Goal: Find specific page/section: Find specific page/section

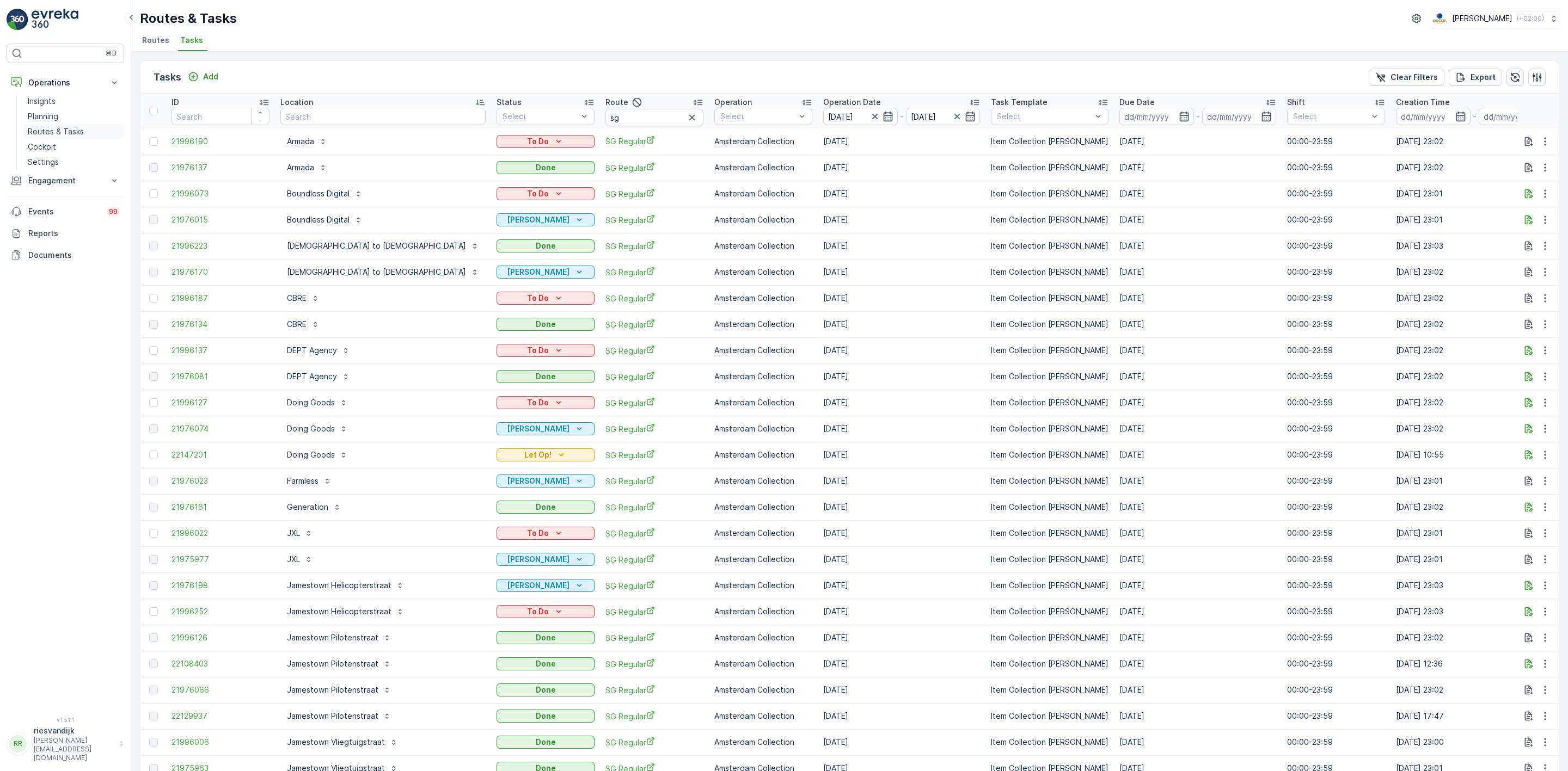
click at [58, 136] on p "Routes & Tasks" at bounding box center [56, 131] width 56 height 11
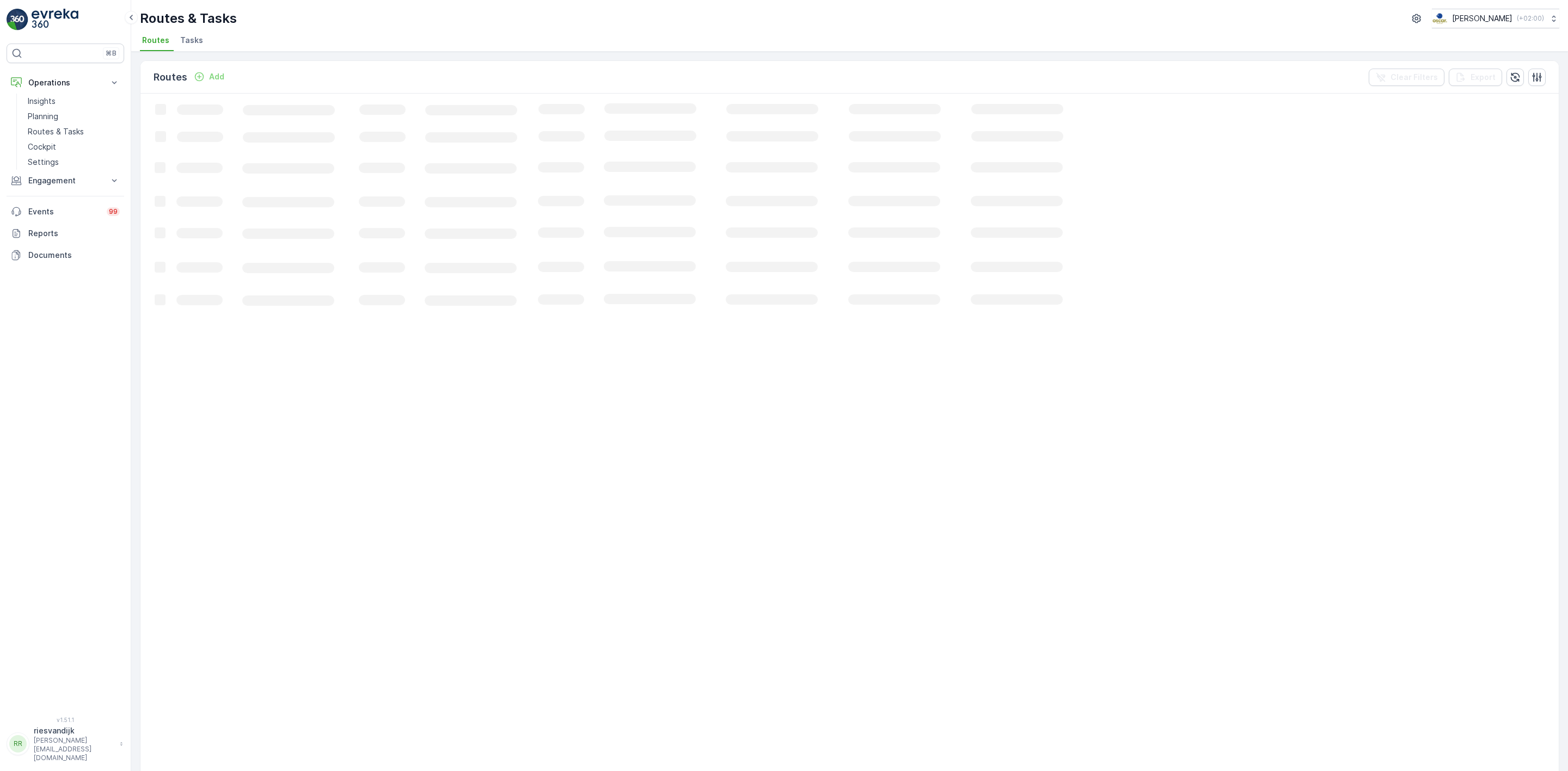
click at [193, 41] on span "Tasks" at bounding box center [191, 40] width 23 height 11
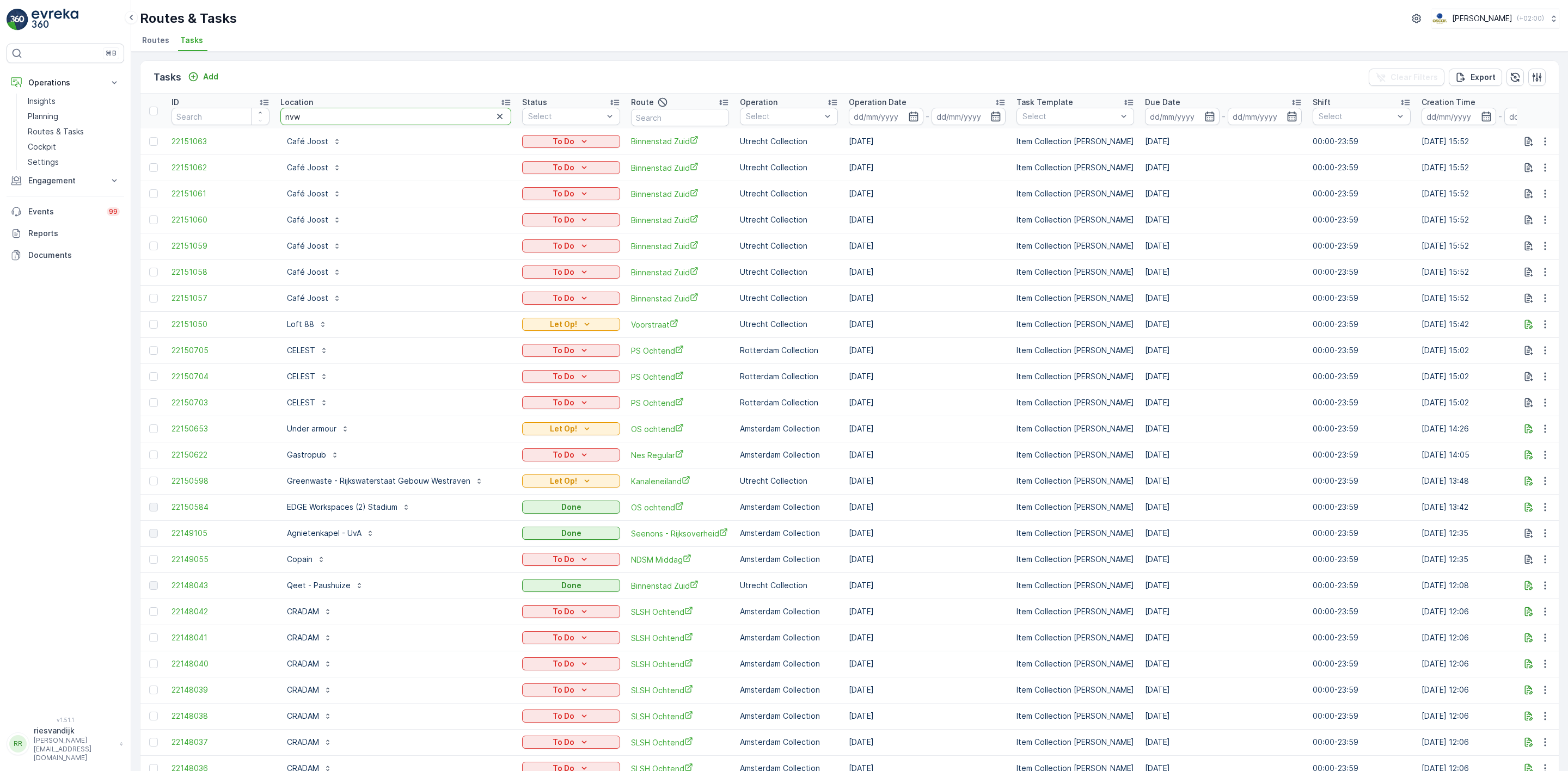
type input "nvwa"
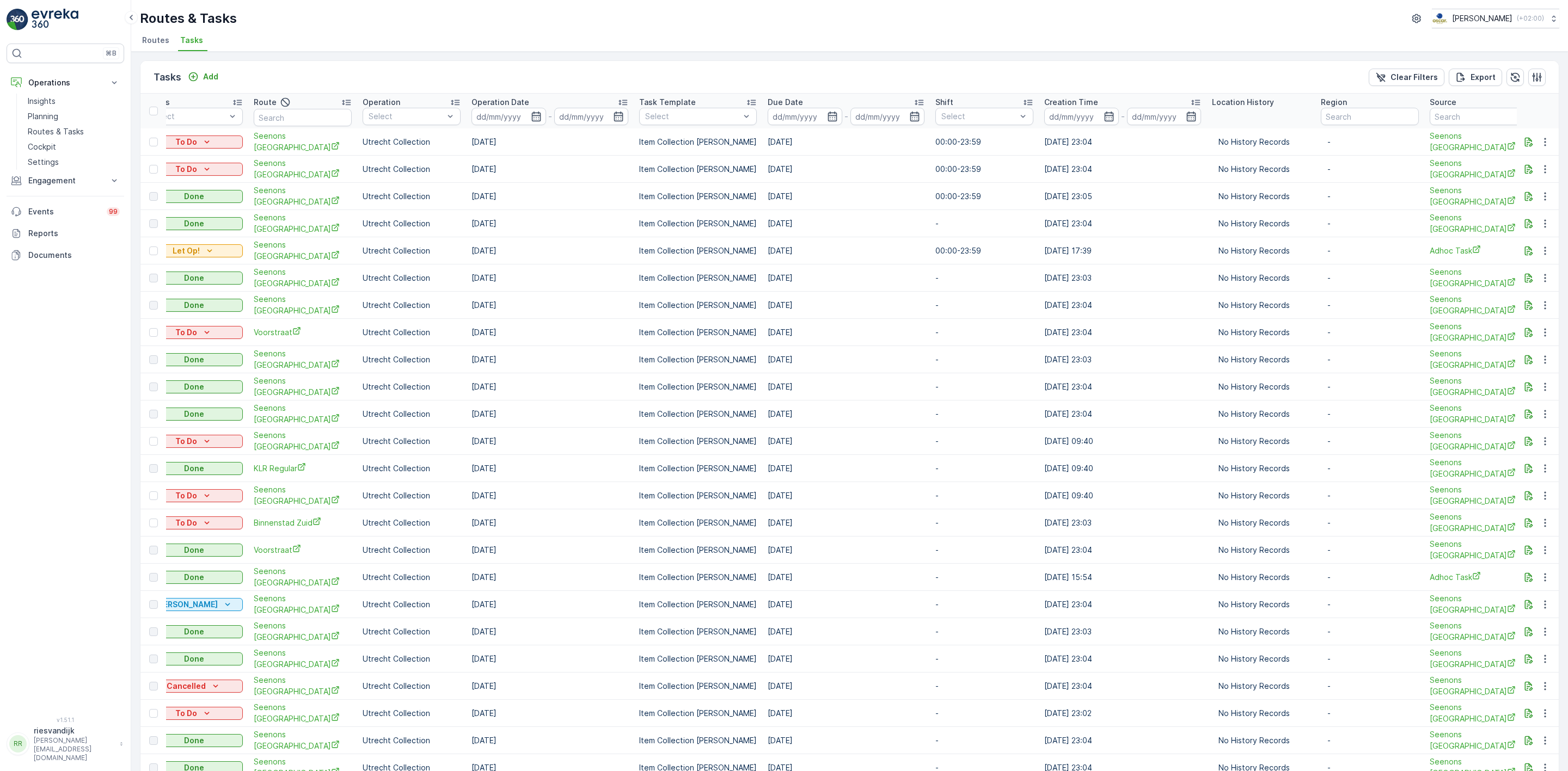
scroll to position [0, 283]
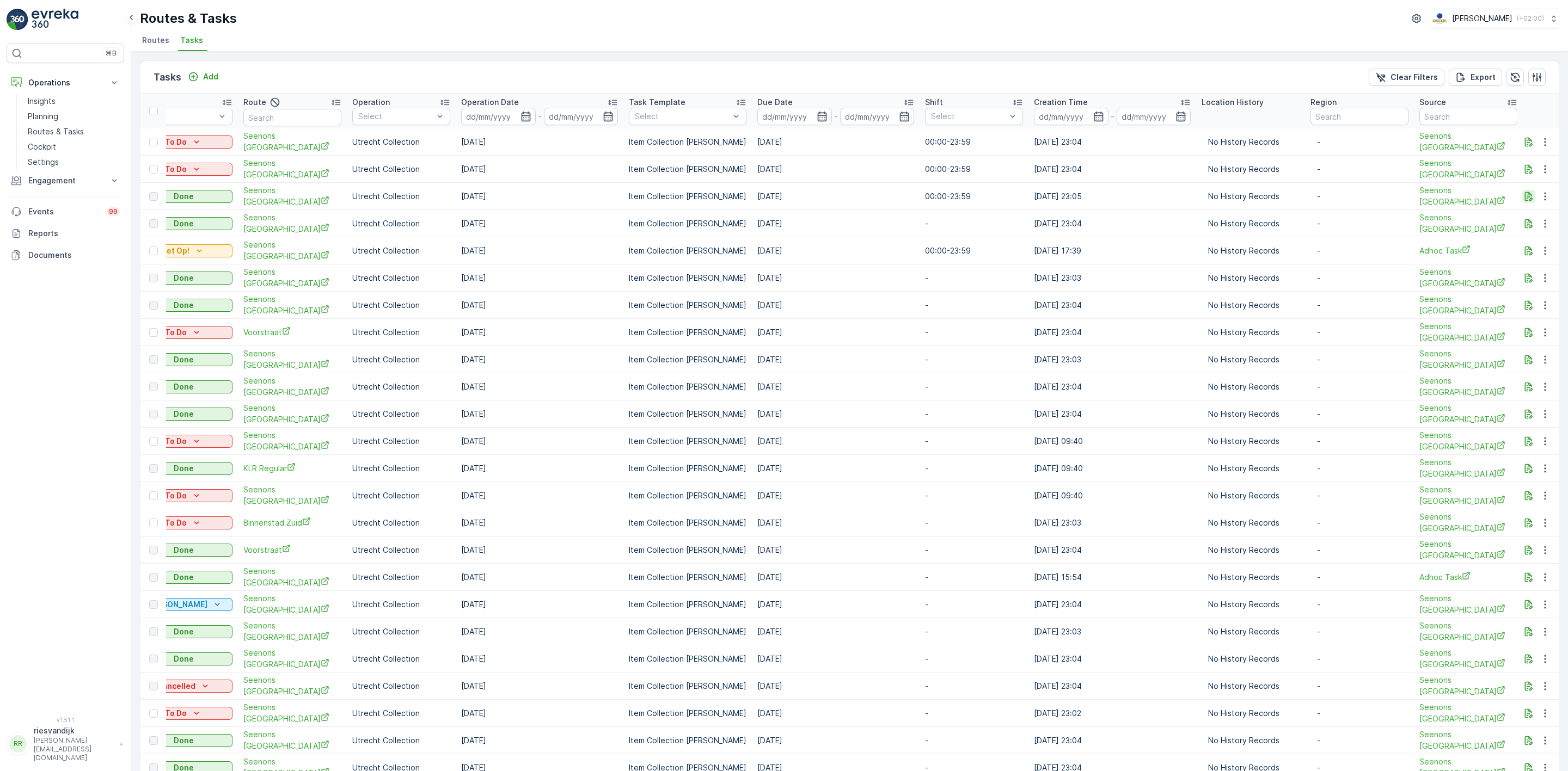
click at [1524, 195] on icon "button" at bounding box center [1528, 196] width 11 height 11
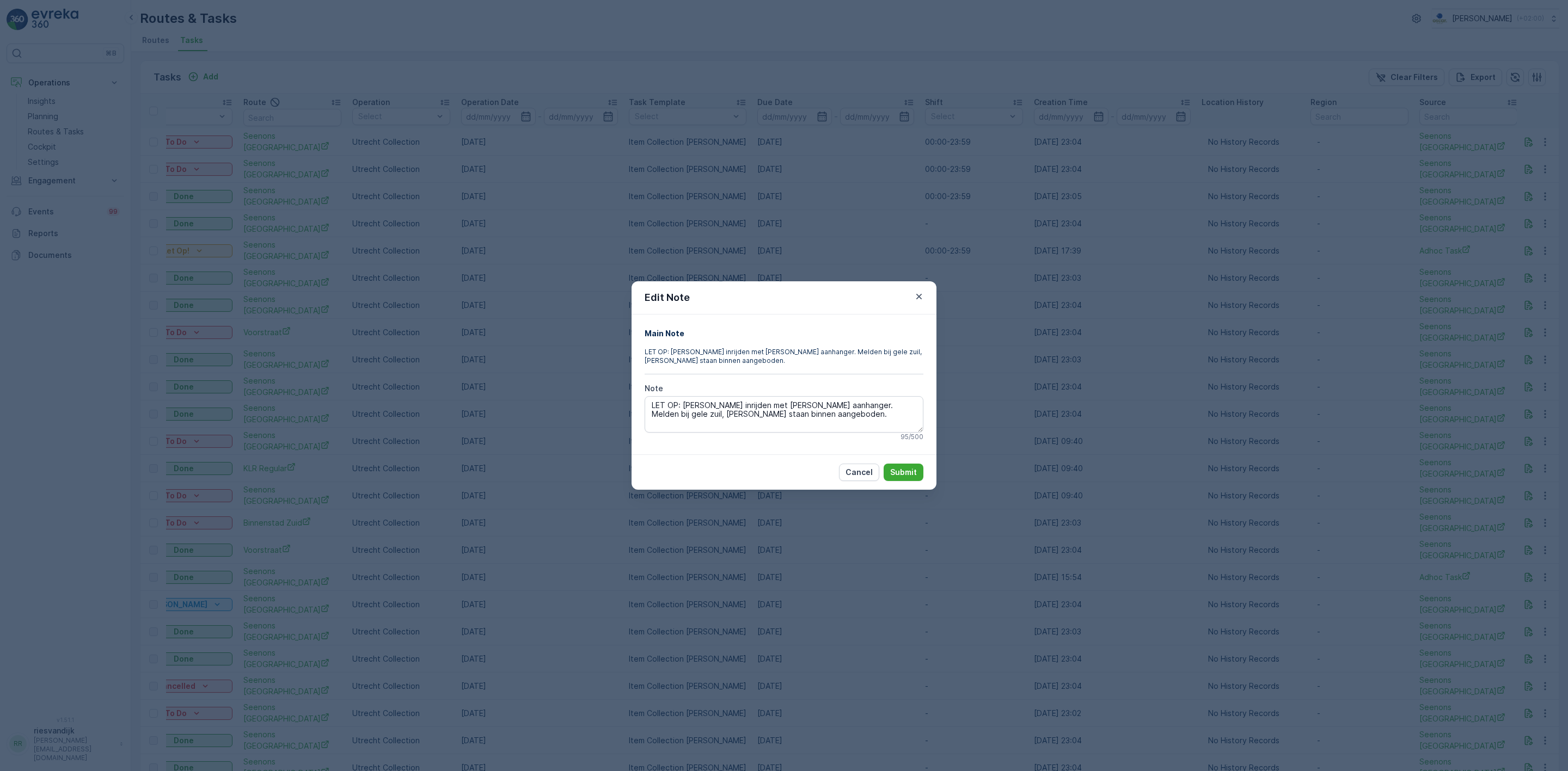
click at [918, 297] on icon "button" at bounding box center [919, 296] width 5 height 5
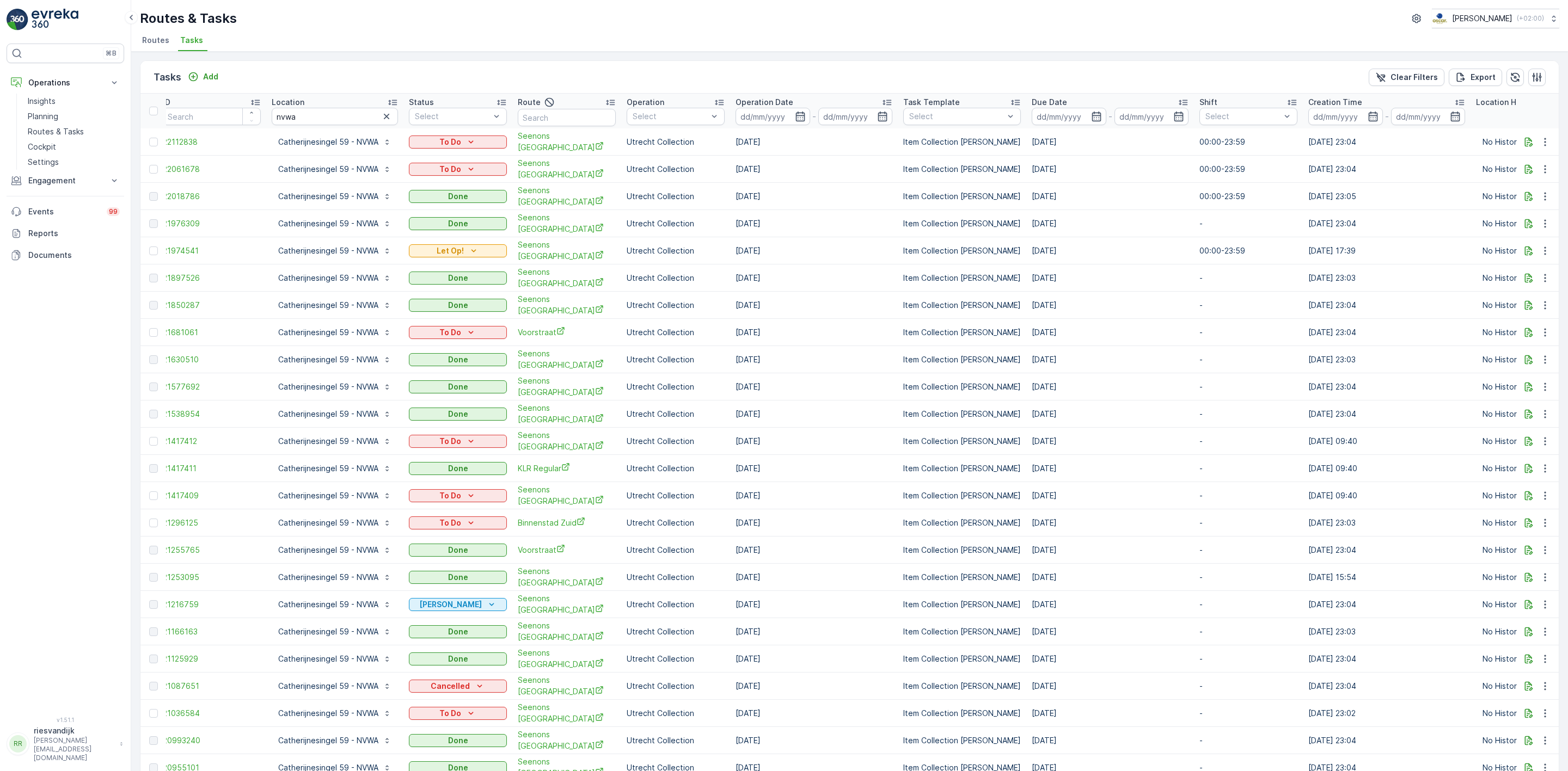
scroll to position [0, 0]
